Goal: Navigation & Orientation: Find specific page/section

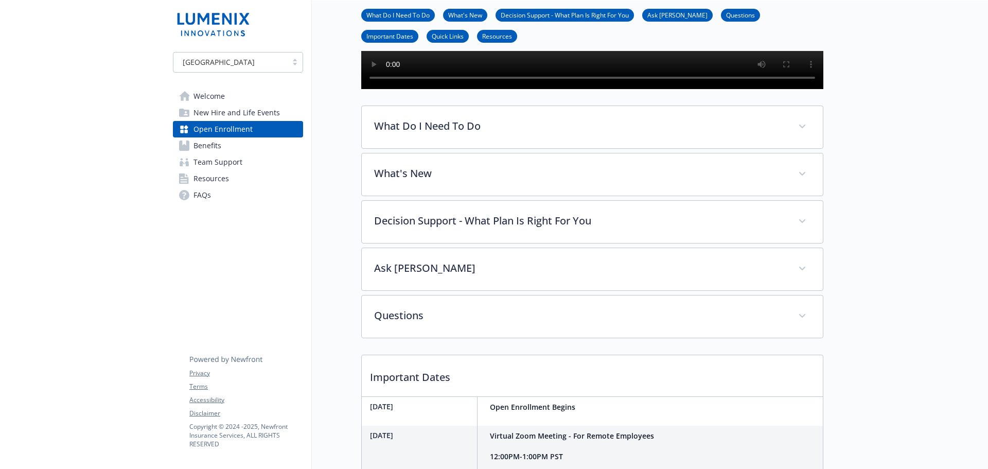
scroll to position [206, 0]
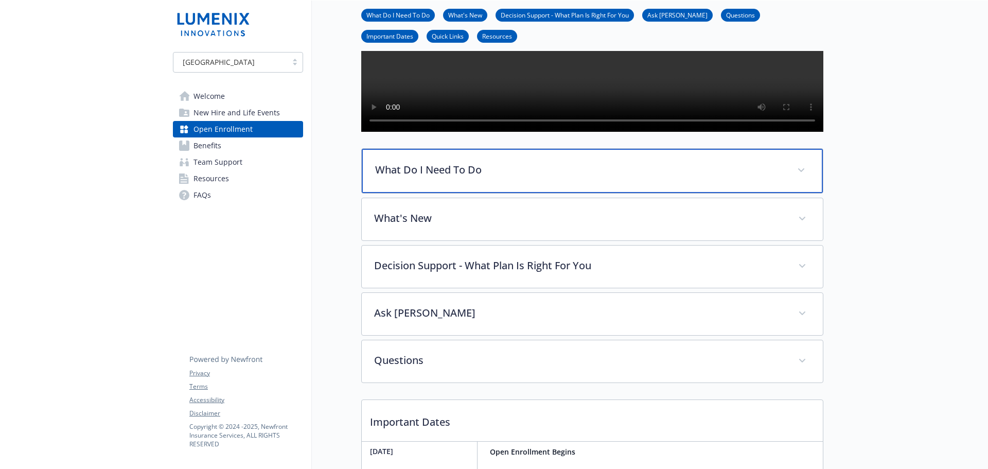
click at [696, 178] on p "What Do I Need To Do" at bounding box center [580, 169] width 410 height 15
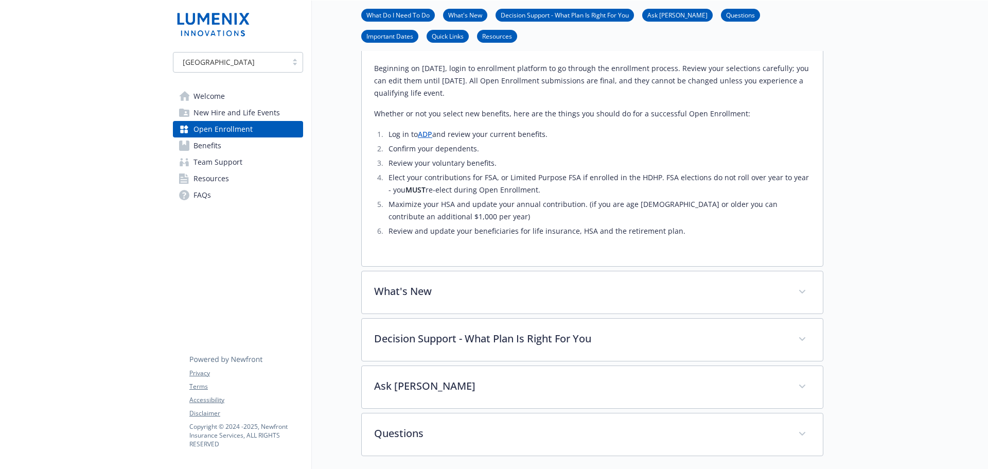
scroll to position [515, 0]
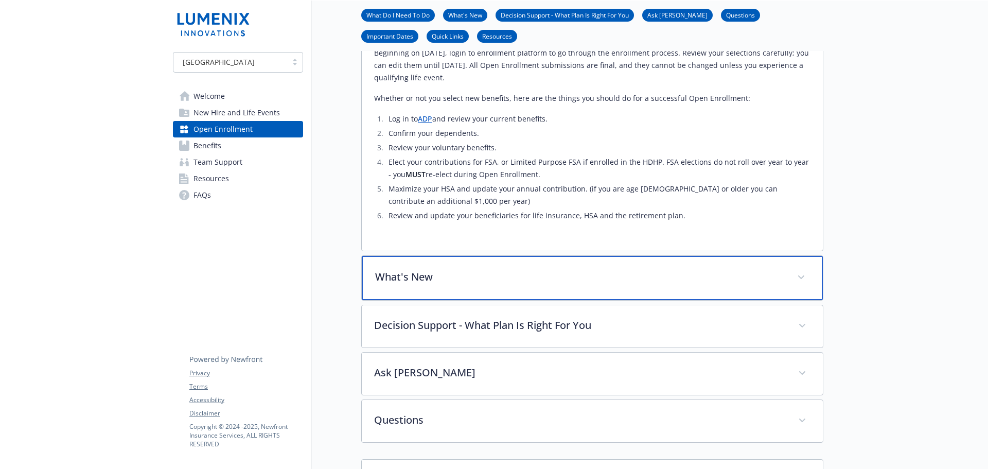
click at [678, 285] on p "What's New" at bounding box center [580, 276] width 410 height 15
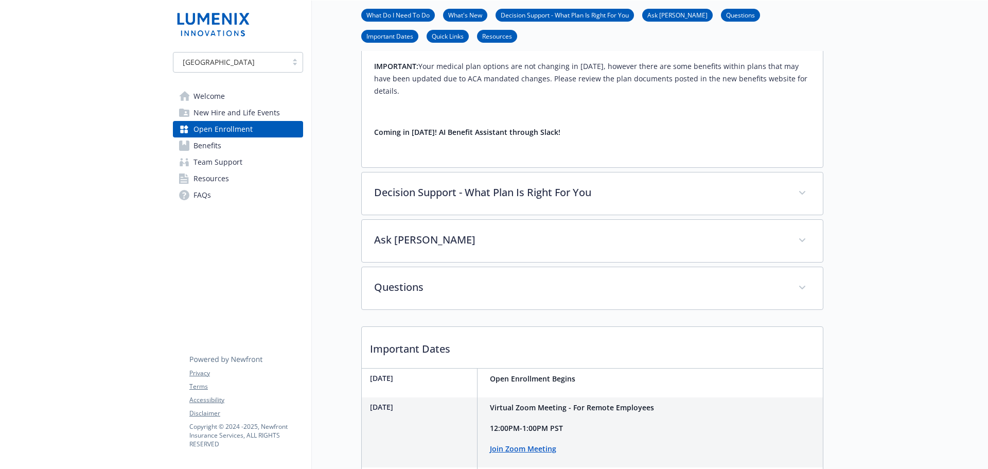
scroll to position [978, 0]
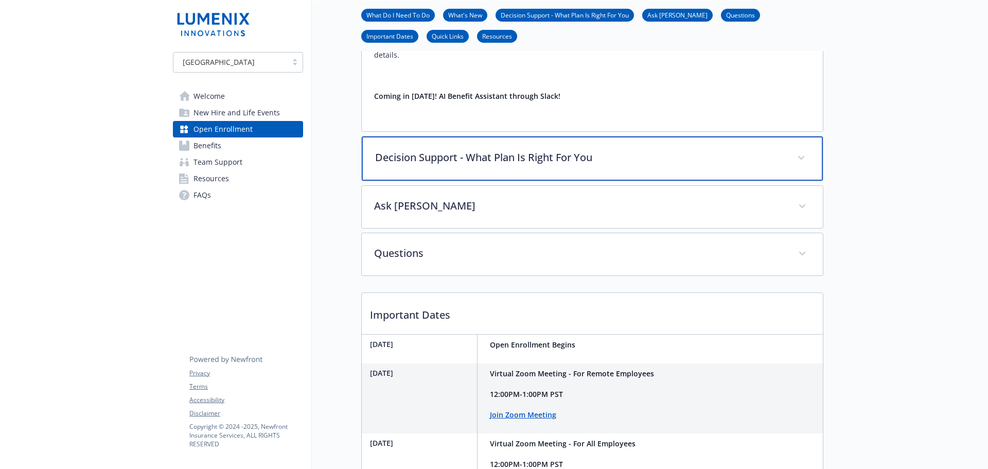
click at [647, 181] on div "Decision Support - What Plan Is Right For You" at bounding box center [592, 158] width 461 height 44
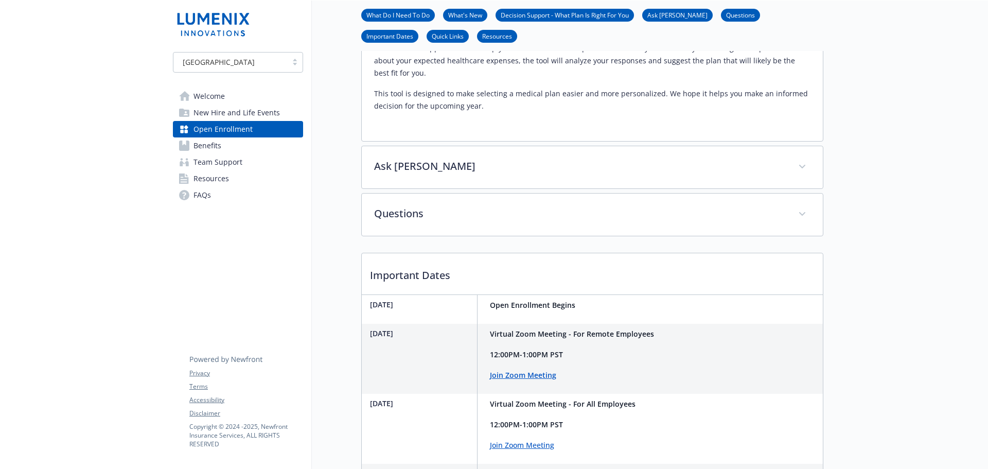
scroll to position [1236, 0]
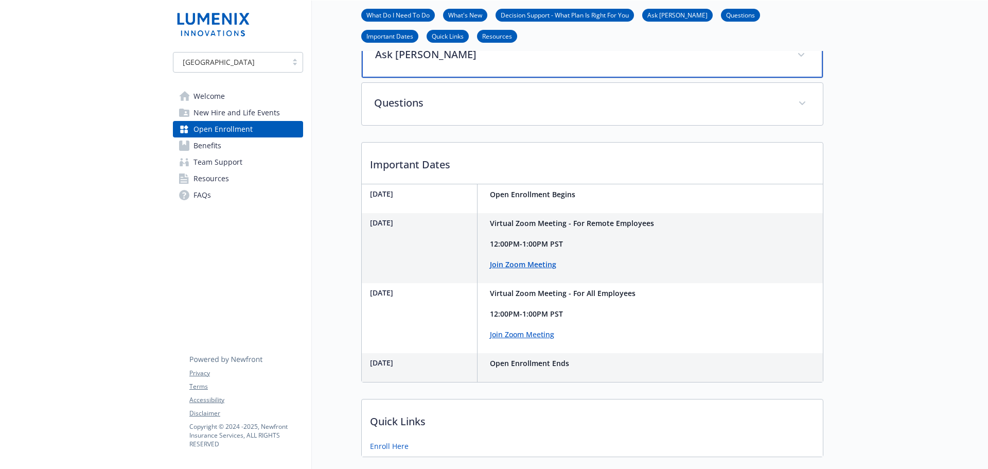
click at [604, 78] on div "Ask [PERSON_NAME]" at bounding box center [592, 55] width 461 height 44
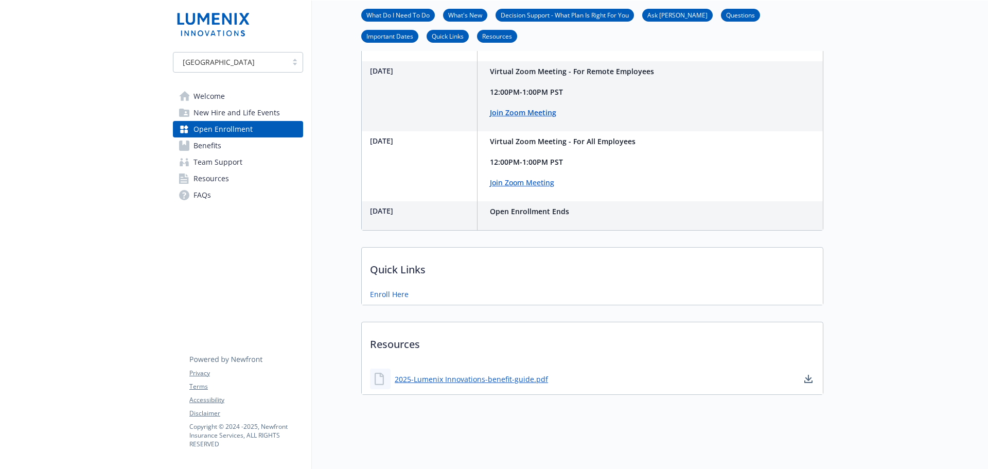
scroll to position [1487, 0]
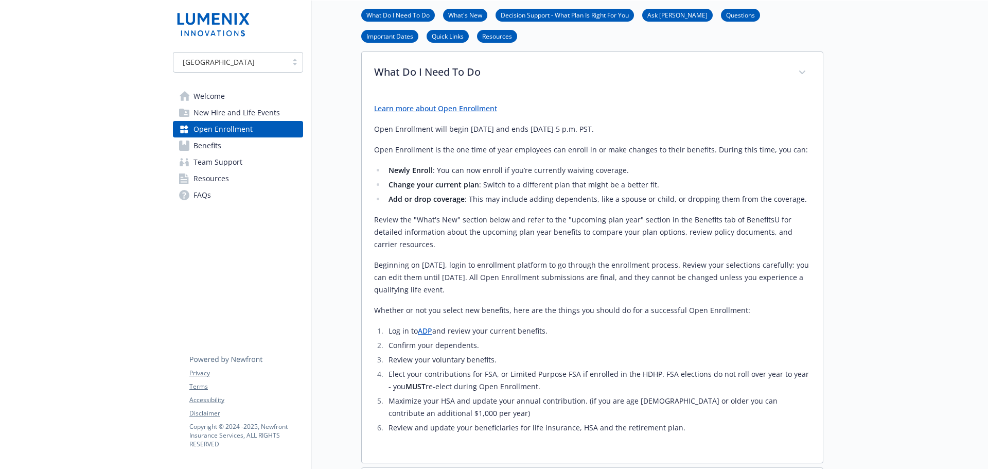
click at [207, 93] on span "Welcome" at bounding box center [209, 96] width 31 height 16
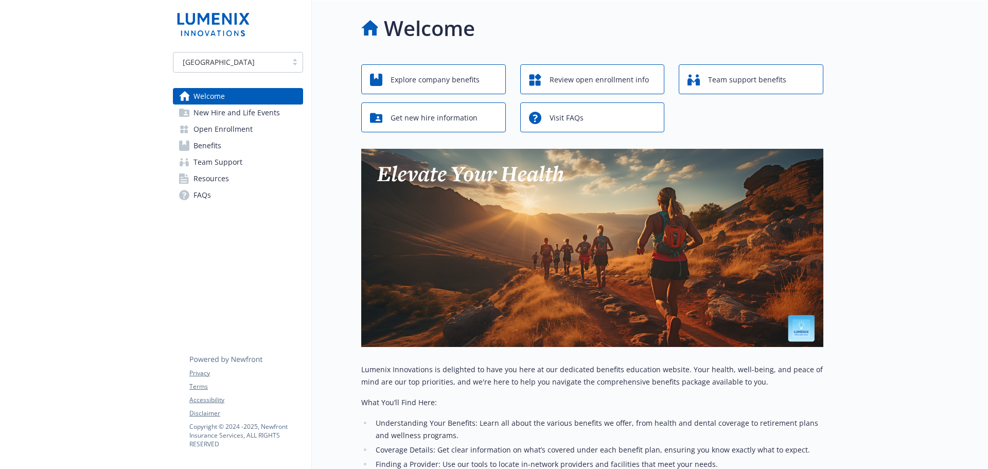
click at [257, 114] on span "New Hire and Life Events" at bounding box center [237, 113] width 86 height 16
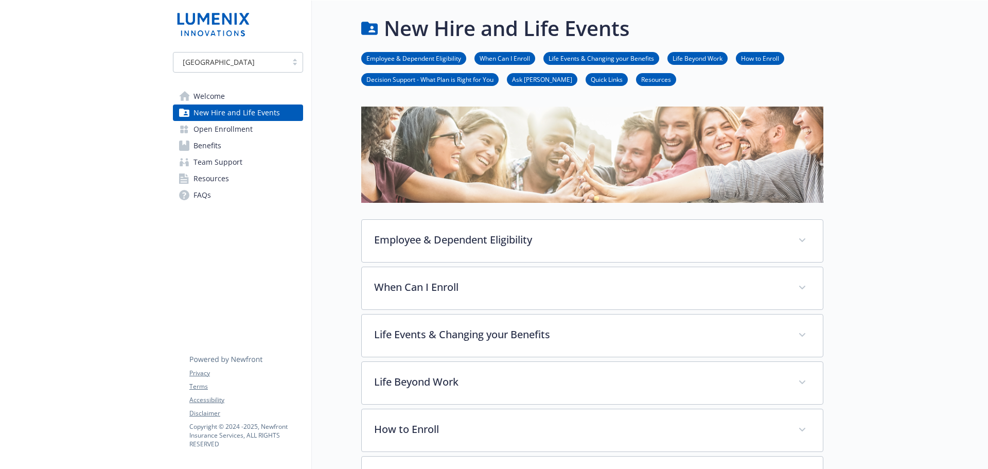
click at [245, 133] on span "Open Enrollment" at bounding box center [223, 129] width 59 height 16
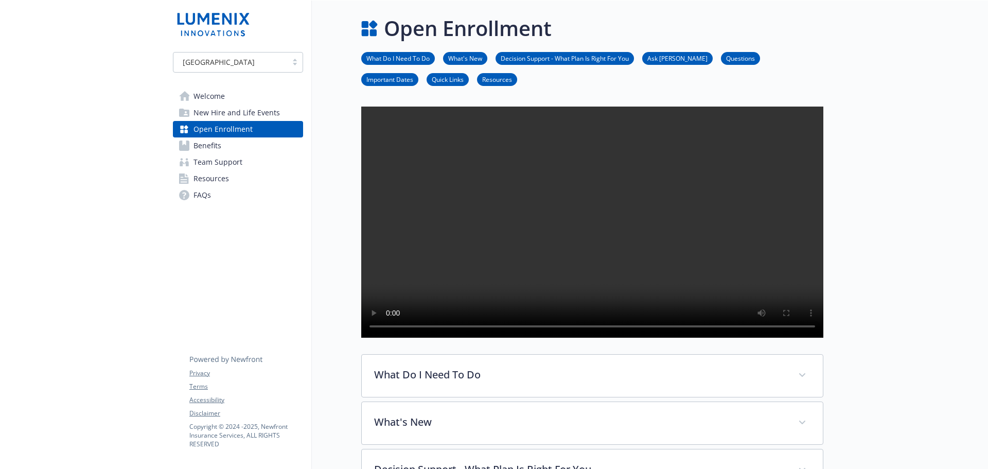
click at [217, 162] on span "Team Support" at bounding box center [218, 162] width 49 height 16
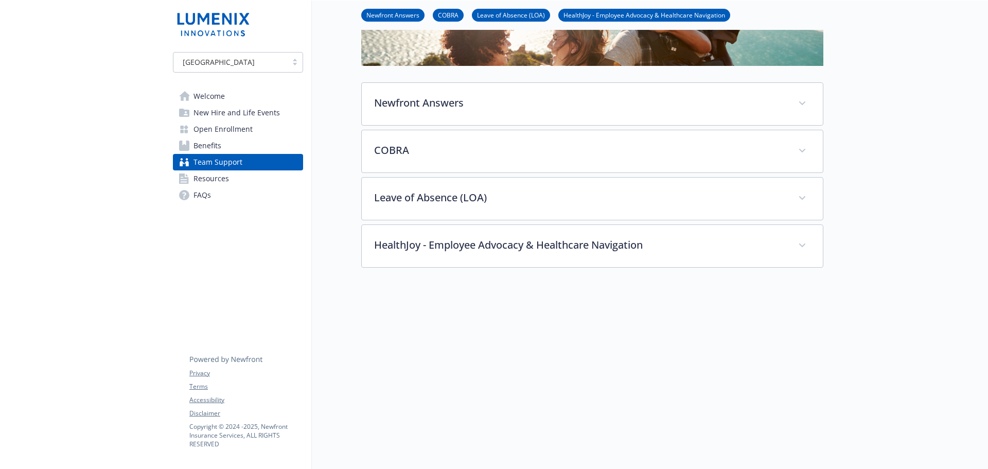
scroll to position [126, 0]
